Goal: Transaction & Acquisition: Register for event/course

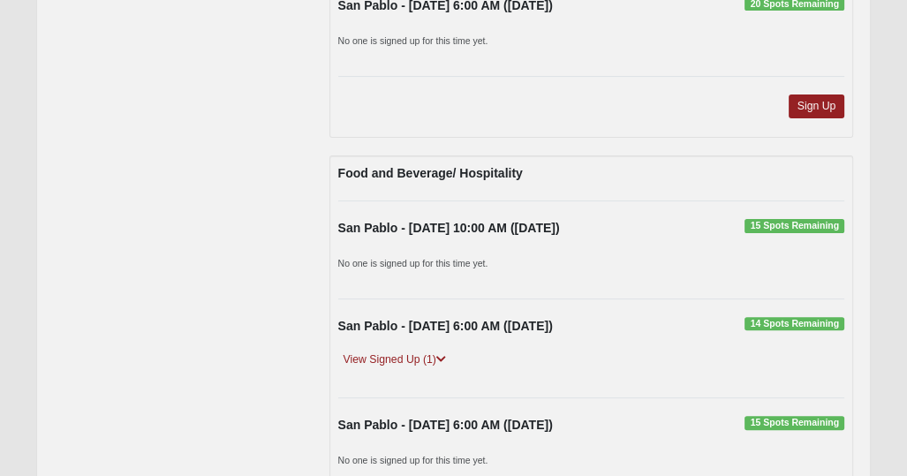
scroll to position [554, 0]
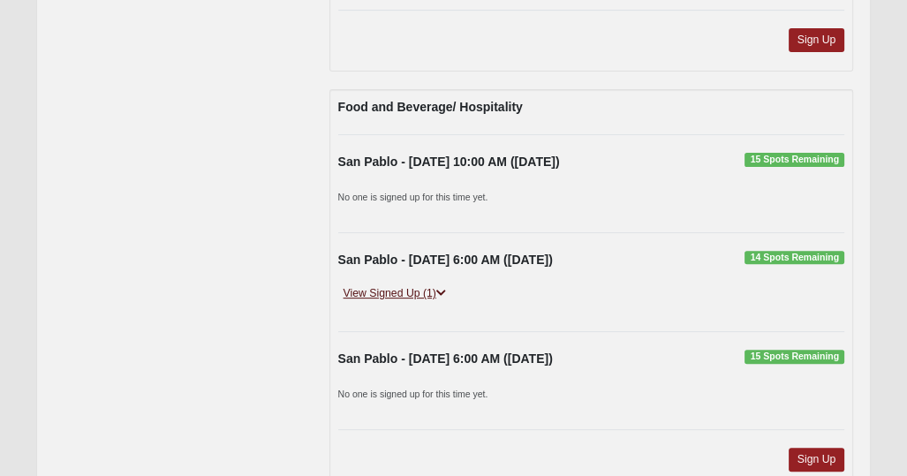
click at [444, 288] on icon at bounding box center [441, 293] width 10 height 11
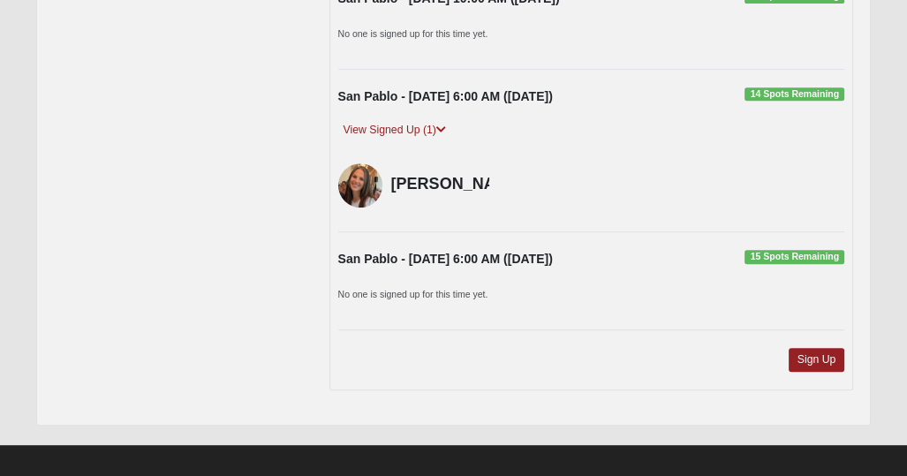
scroll to position [739, 0]
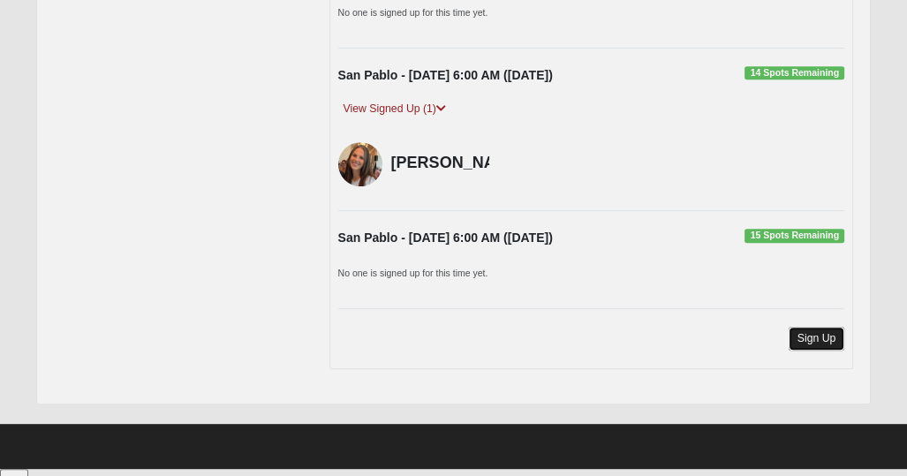
click at [825, 350] on link "Sign Up" at bounding box center [816, 339] width 56 height 24
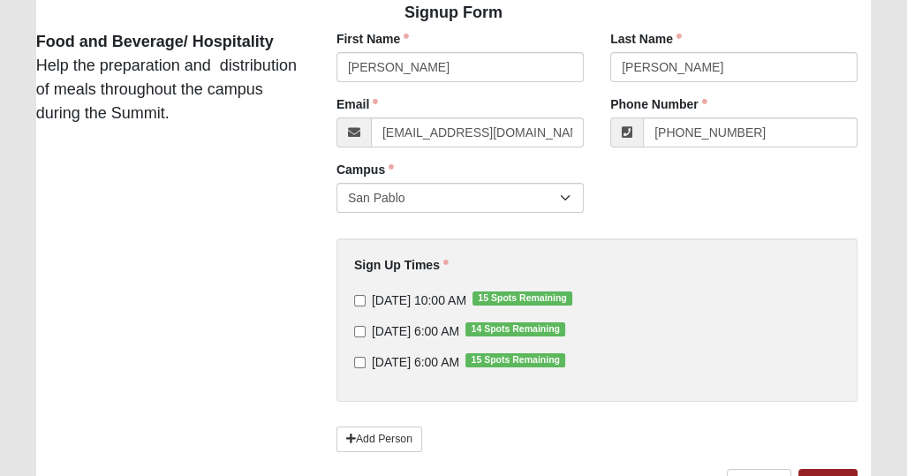
scroll to position [245, 0]
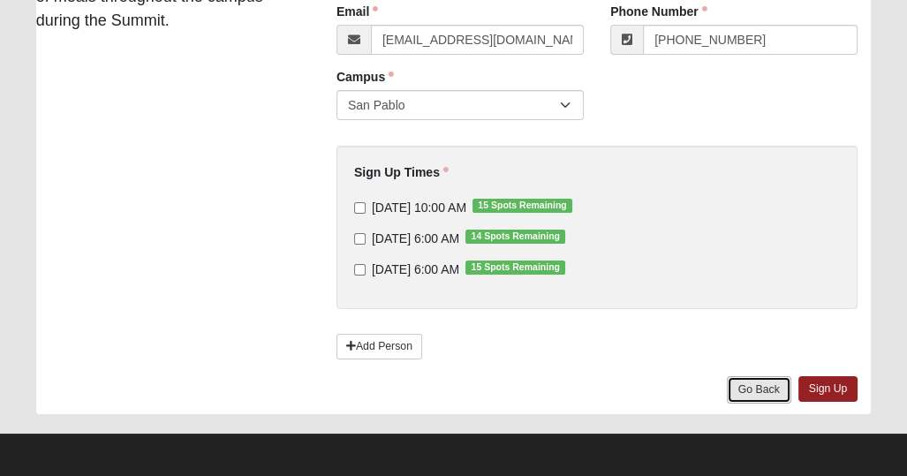
click at [744, 384] on link "Go Back" at bounding box center [759, 389] width 64 height 27
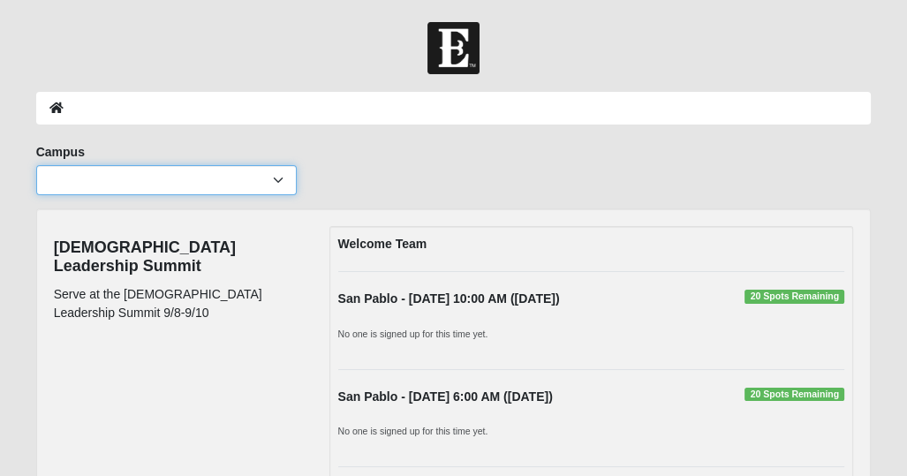
click at [273, 175] on select "Arlington Baymeadows Eleven22 Online Fleming Island Jesup Mandarin North Jax Or…" at bounding box center [166, 180] width 260 height 30
click at [365, 159] on div "Campus Arlington Baymeadows Eleven22 Online Fleming Island Jesup Mandarin North…" at bounding box center [454, 175] width 862 height 65
